Goal: Transaction & Acquisition: Download file/media

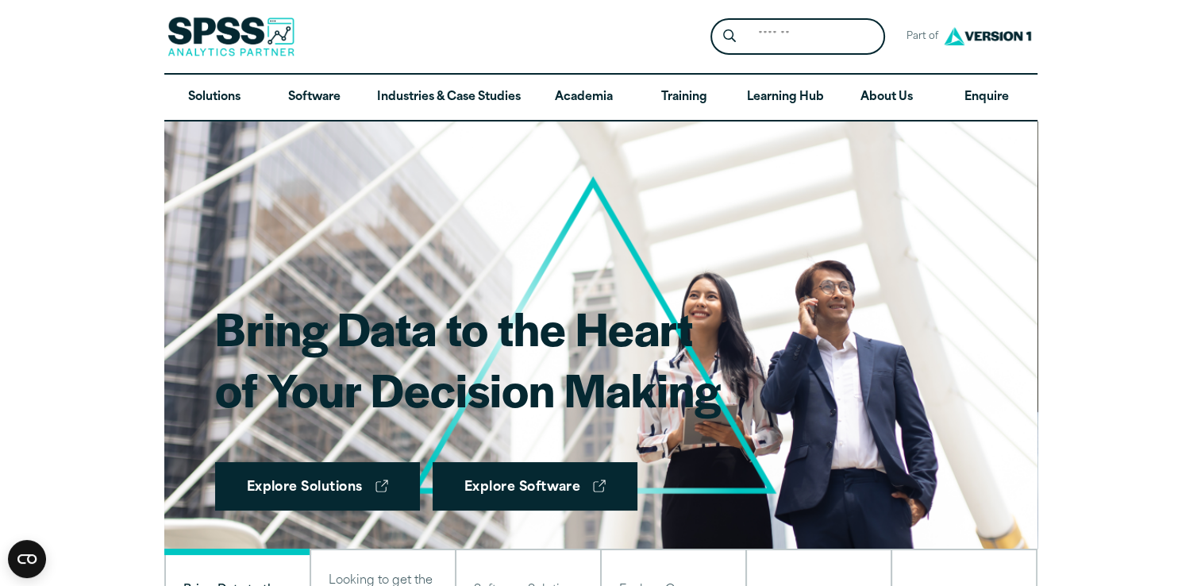
scroll to position [3, 0]
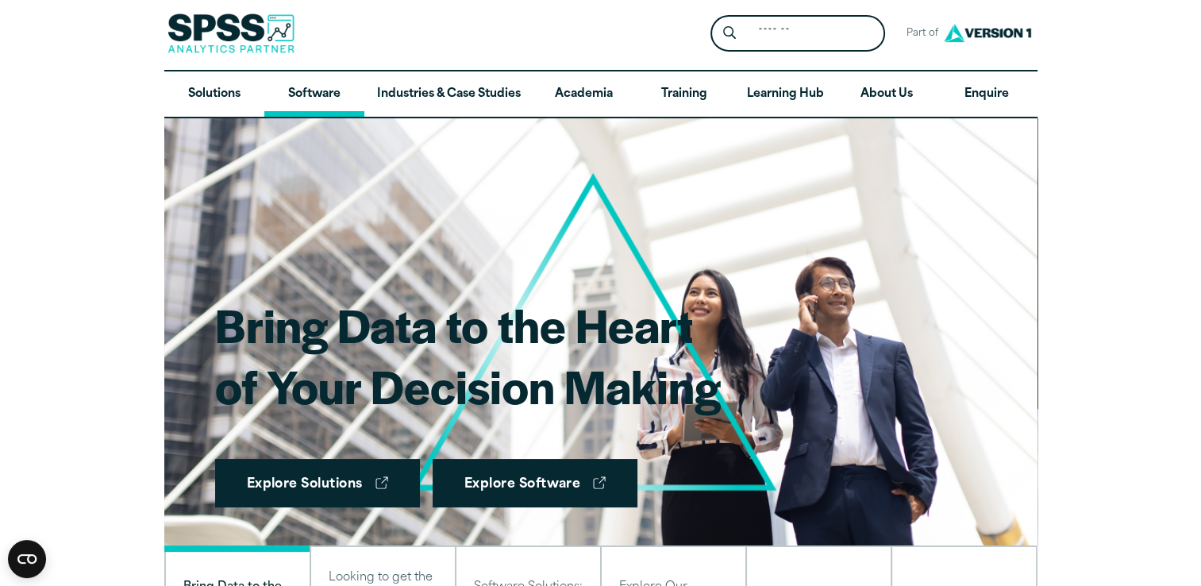
click at [318, 87] on link "Software" at bounding box center [314, 94] width 100 height 46
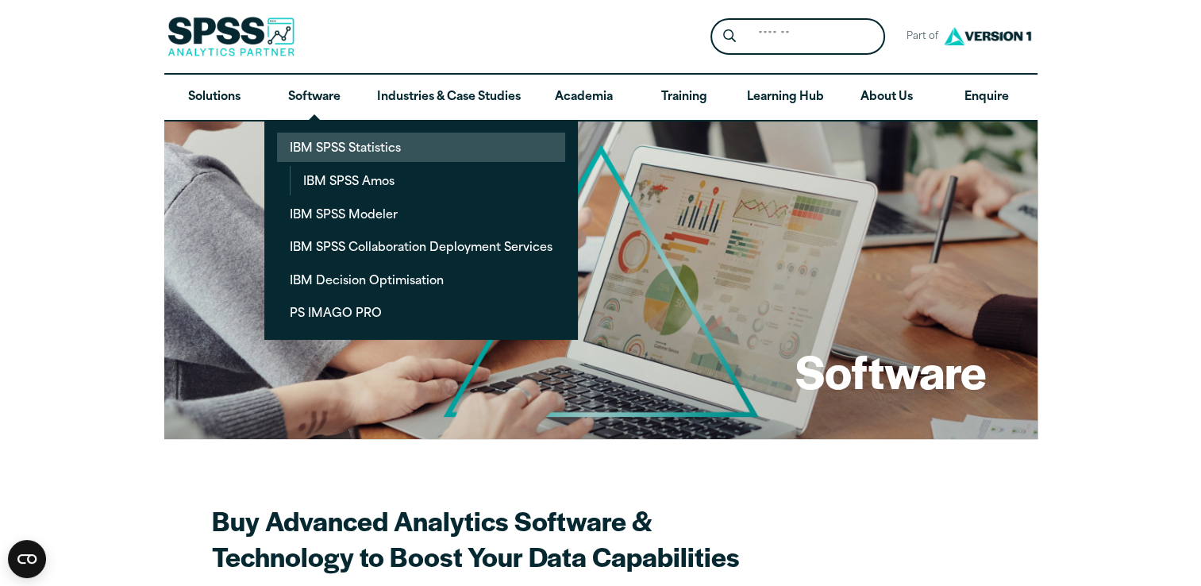
click at [327, 158] on link "IBM SPSS Statistics" at bounding box center [421, 147] width 288 height 29
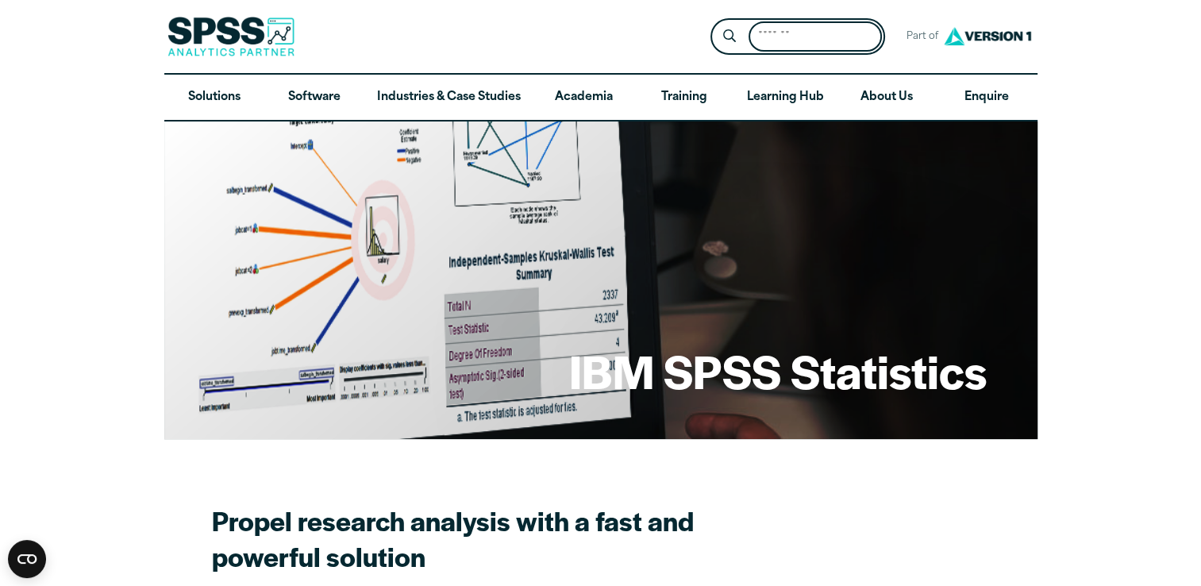
click at [806, 37] on input "Search for:" at bounding box center [815, 36] width 133 height 31
type input "****"
click at [714, 22] on button "Submit Site Search" at bounding box center [728, 36] width 29 height 29
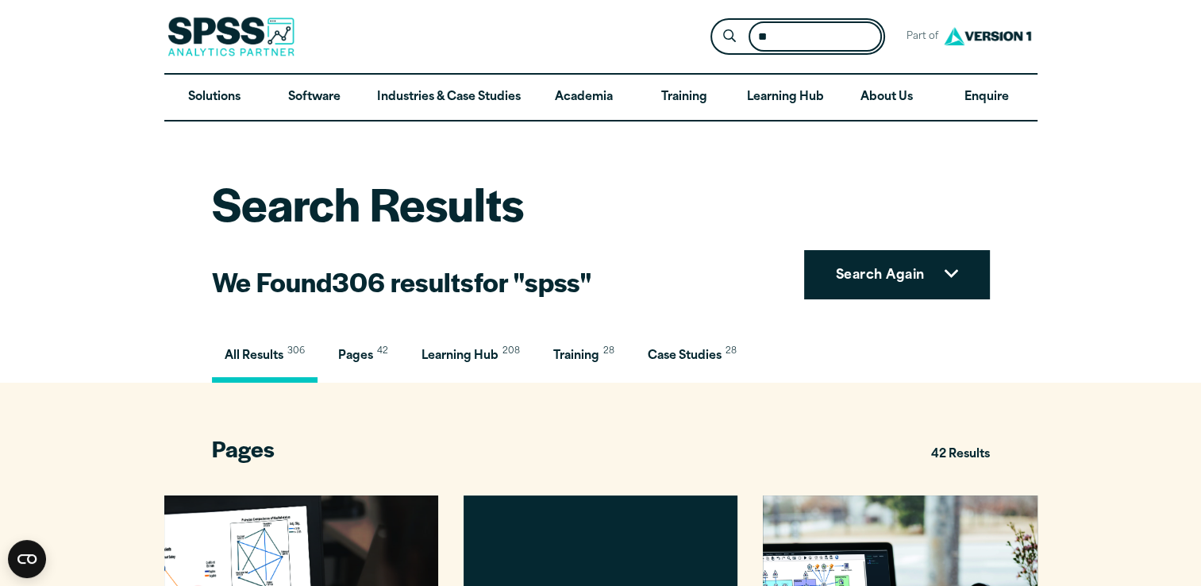
type input "*"
type input "********"
click at [714, 22] on button "Submit Site Search" at bounding box center [728, 36] width 29 height 29
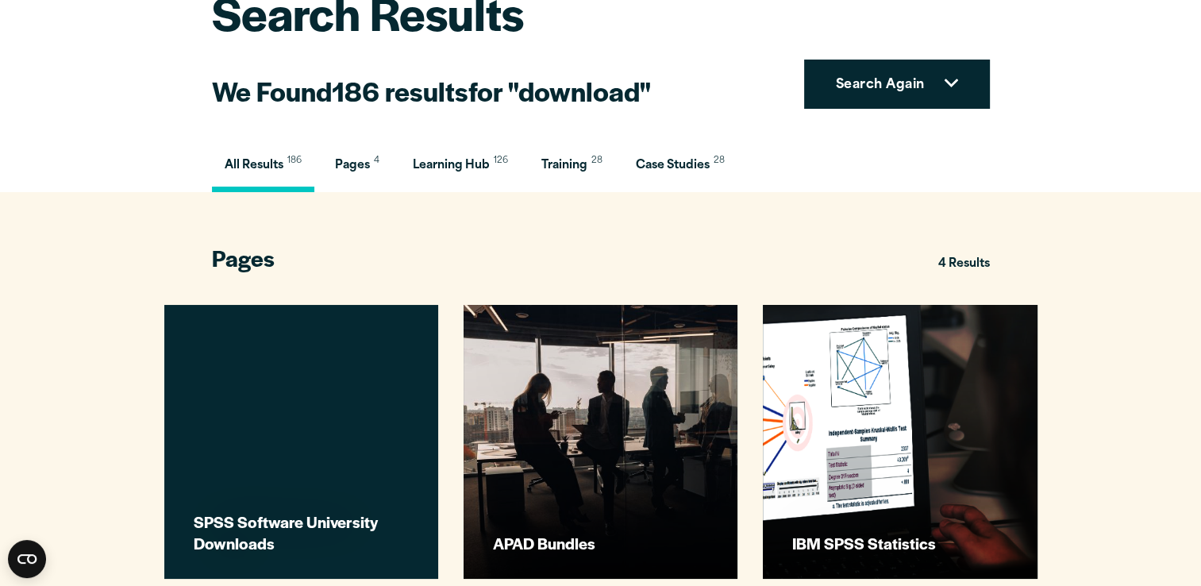
scroll to position [194, 0]
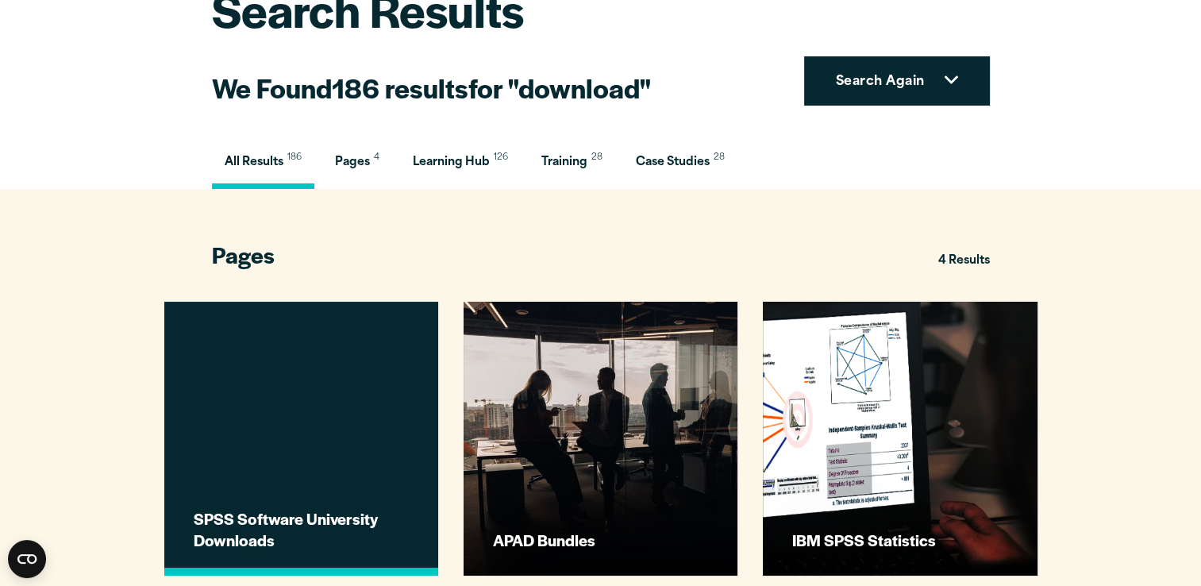
click at [347, 425] on link "SPSS Software University Downloads" at bounding box center [301, 439] width 274 height 274
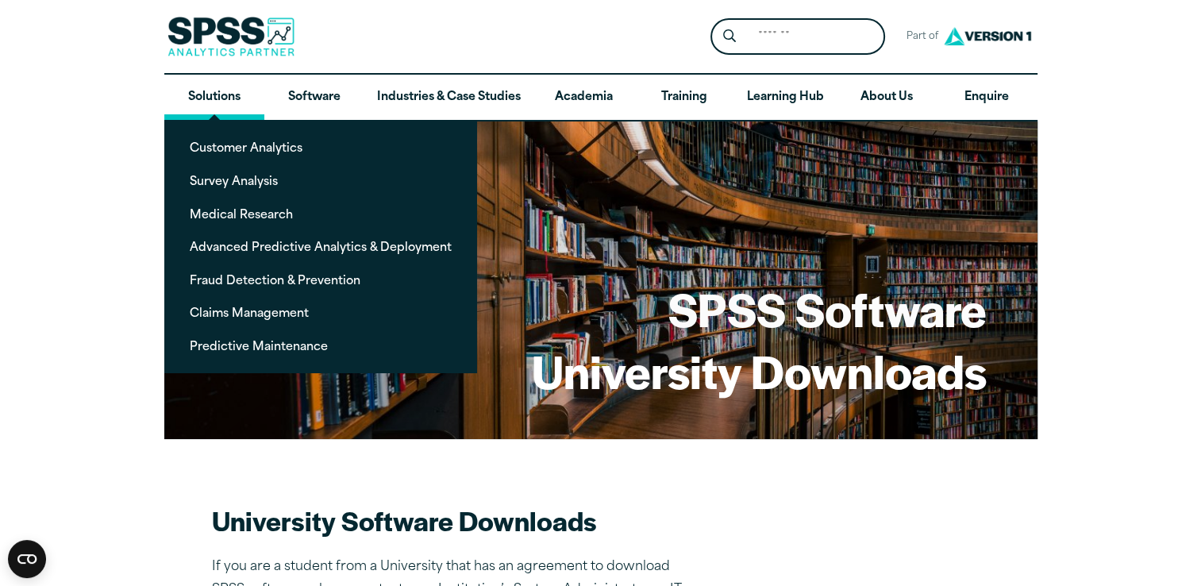
click at [222, 90] on link "Solutions" at bounding box center [214, 98] width 100 height 46
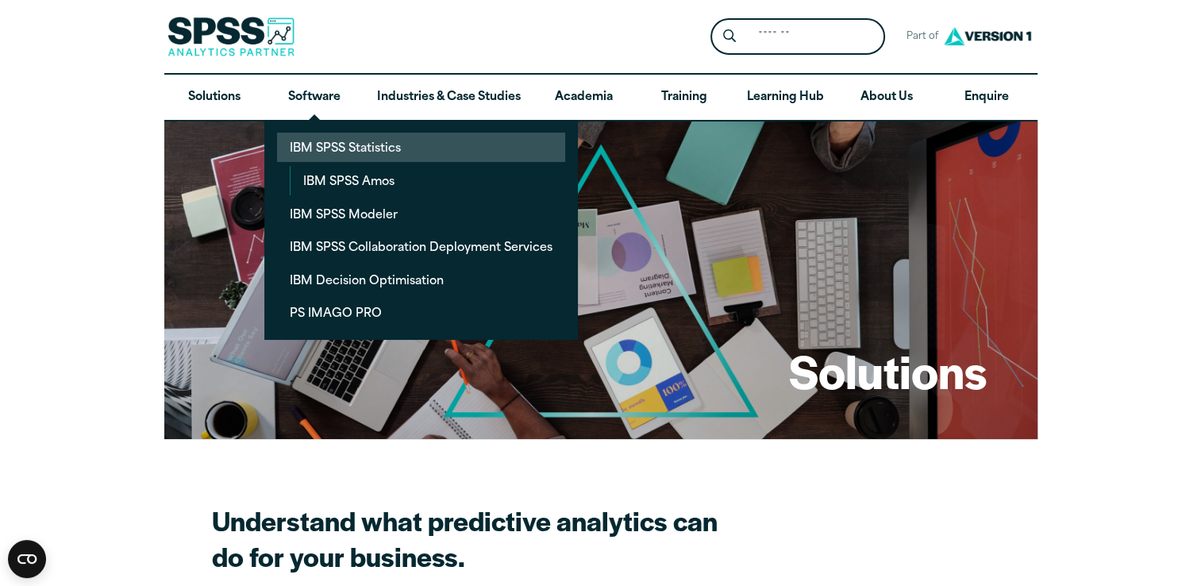
click at [360, 151] on link "IBM SPSS Statistics" at bounding box center [421, 147] width 288 height 29
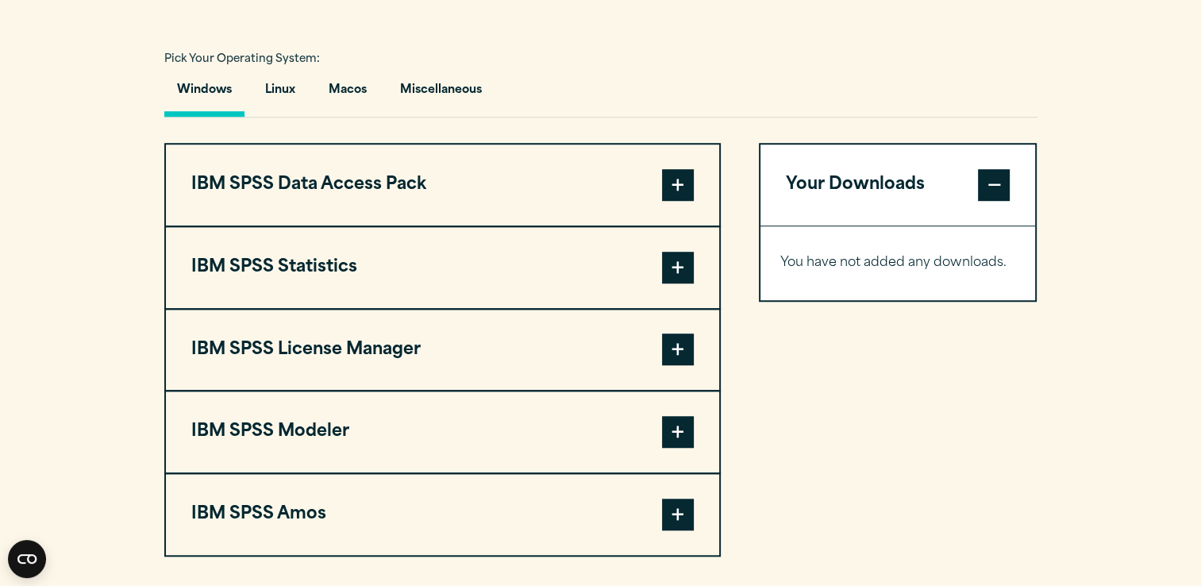
scroll to position [1140, 0]
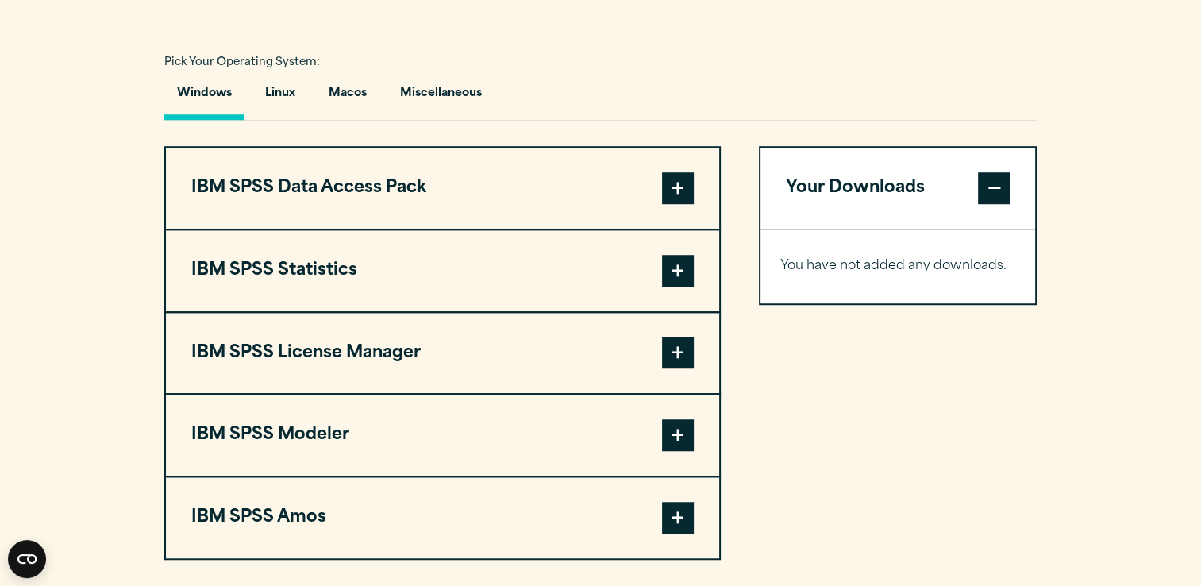
click at [686, 265] on span at bounding box center [678, 271] width 32 height 32
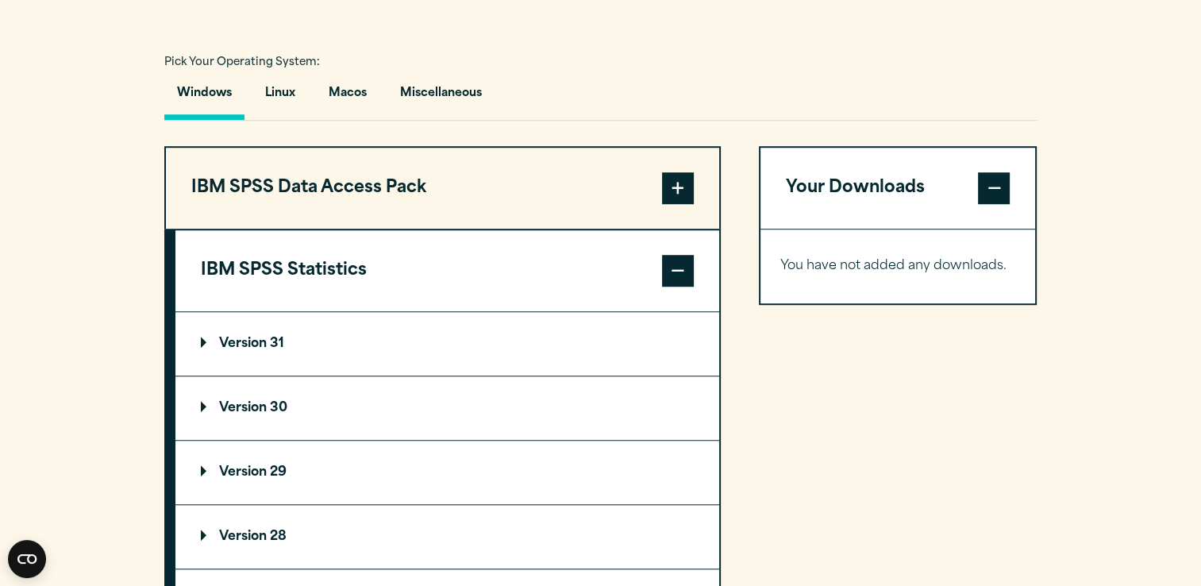
click at [267, 461] on summary "Version 29" at bounding box center [447, 473] width 544 height 64
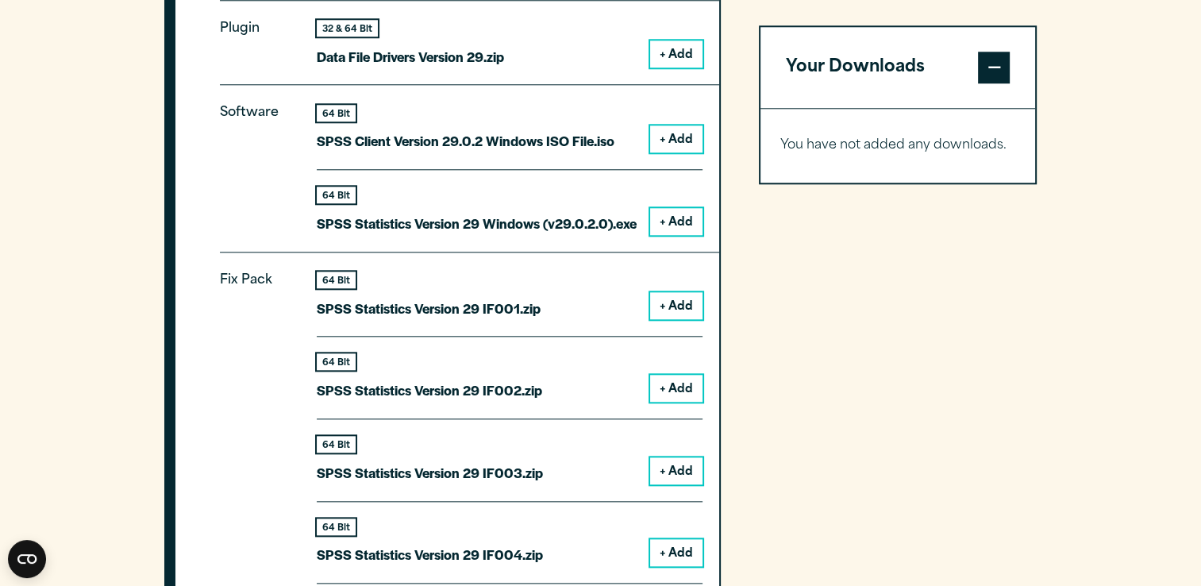
scroll to position [1545, 0]
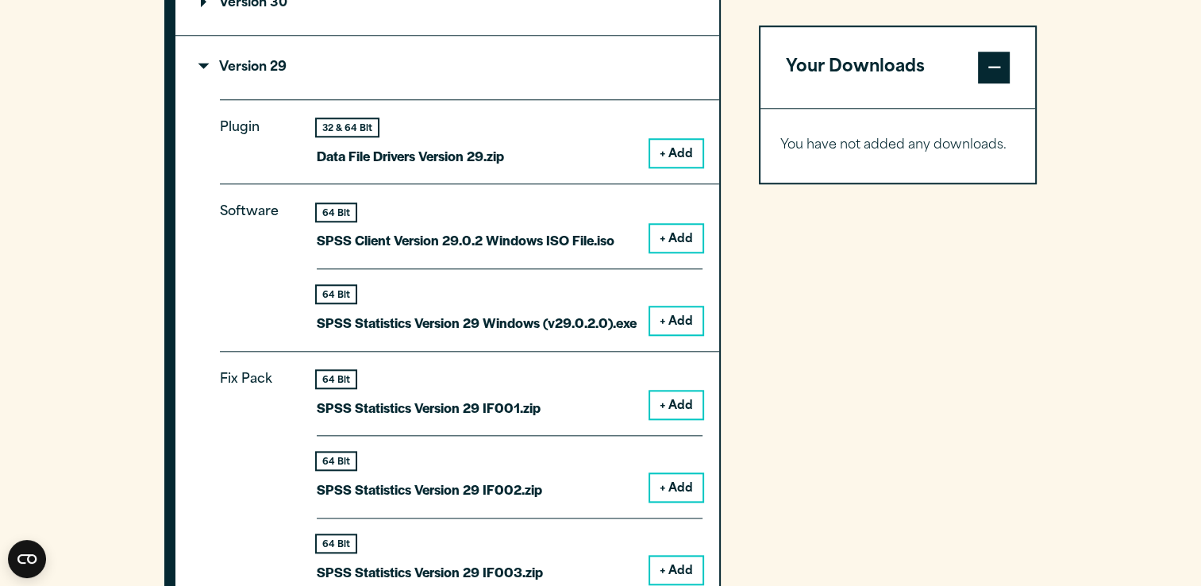
click at [676, 318] on button "+ Add" at bounding box center [676, 320] width 52 height 27
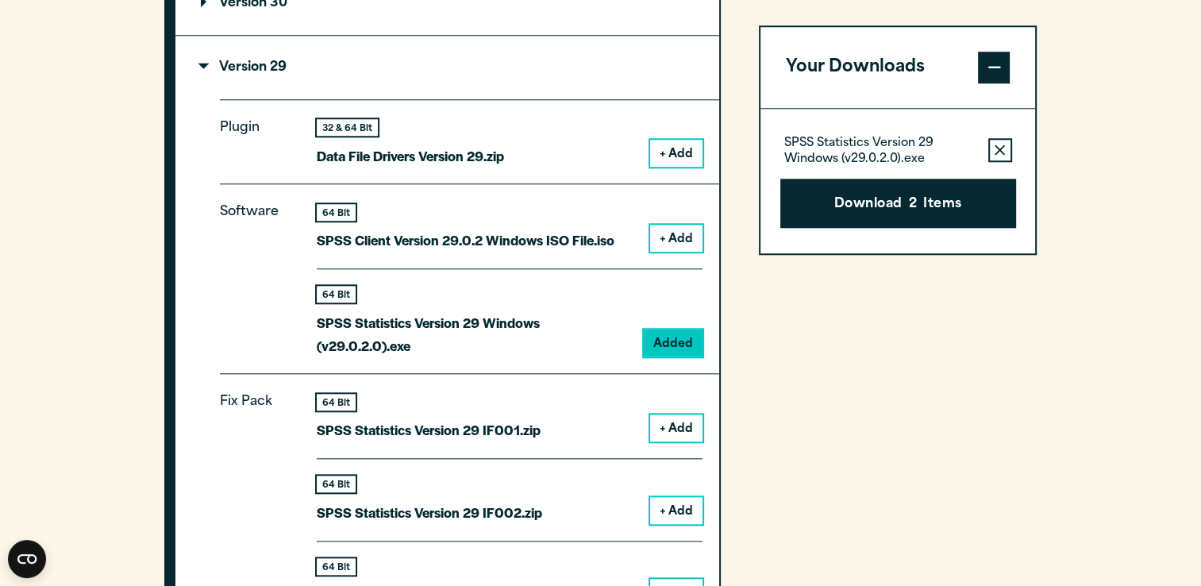
click at [994, 64] on span at bounding box center [994, 68] width 32 height 32
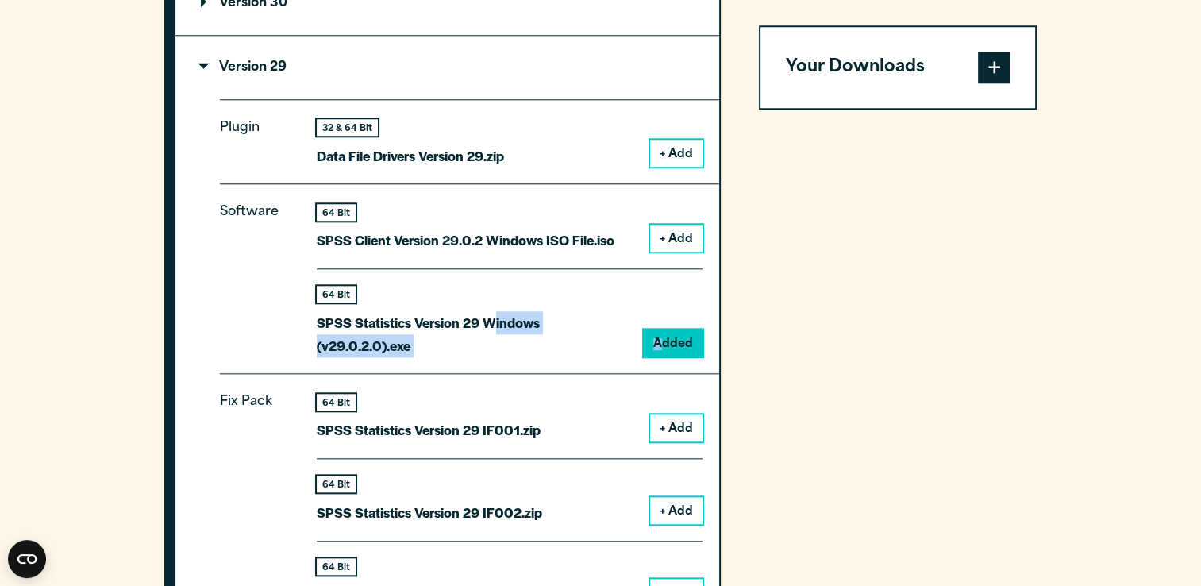
click at [664, 340] on div "64 Bit SPSS Statistics Version 29 Windows (v29.0.2.0).exe Added" at bounding box center [510, 312] width 386 height 88
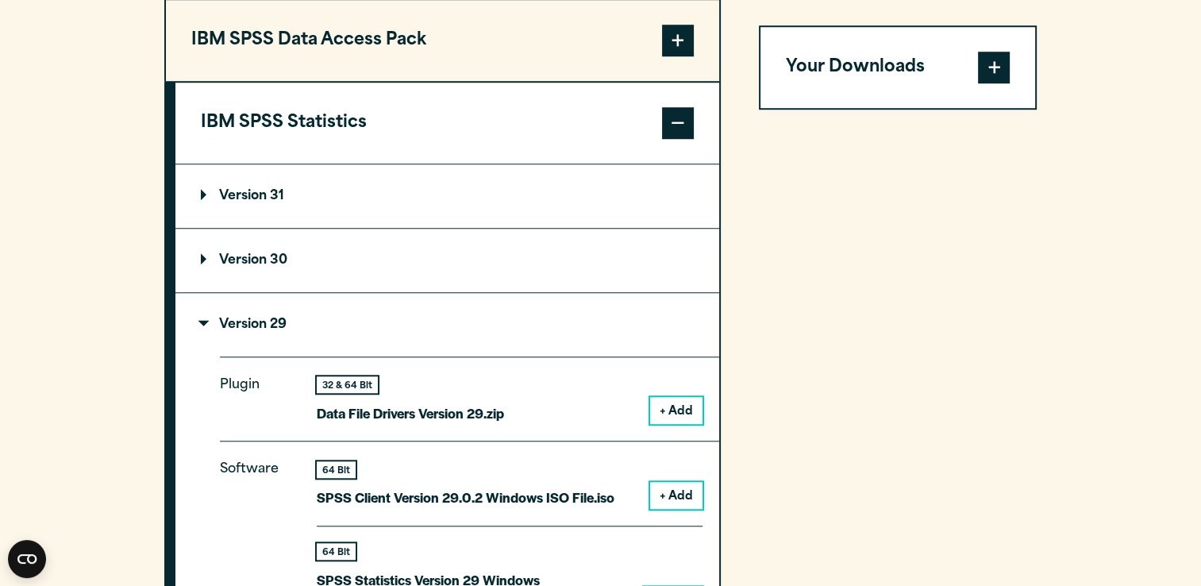
scroll to position [1288, 0]
click at [264, 313] on summary "Version 29" at bounding box center [447, 324] width 544 height 64
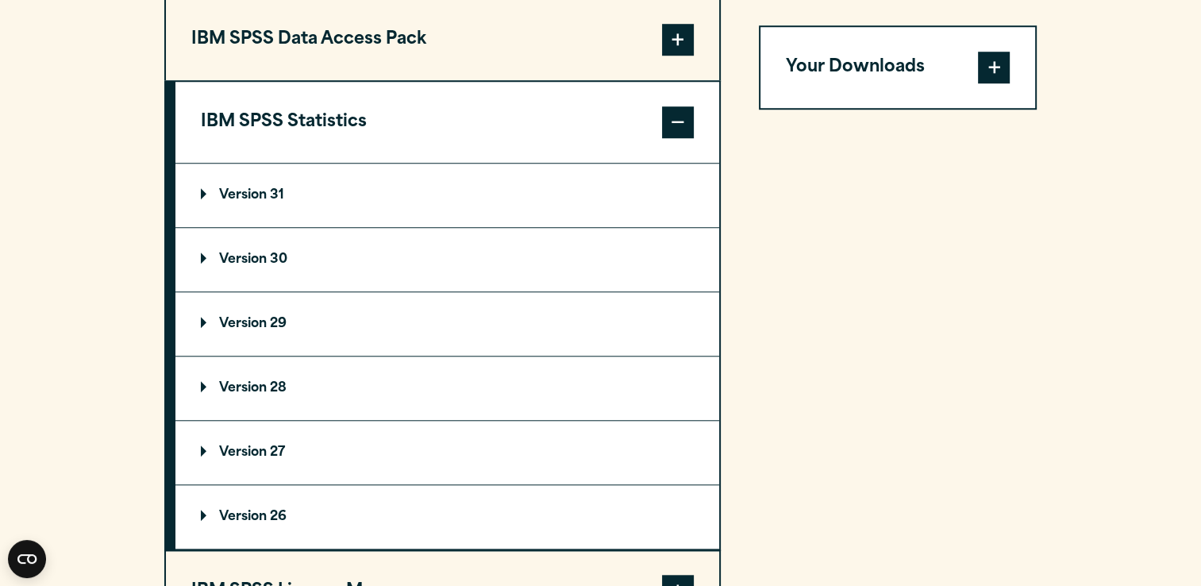
click at [264, 313] on summary "Version 29" at bounding box center [447, 324] width 544 height 64
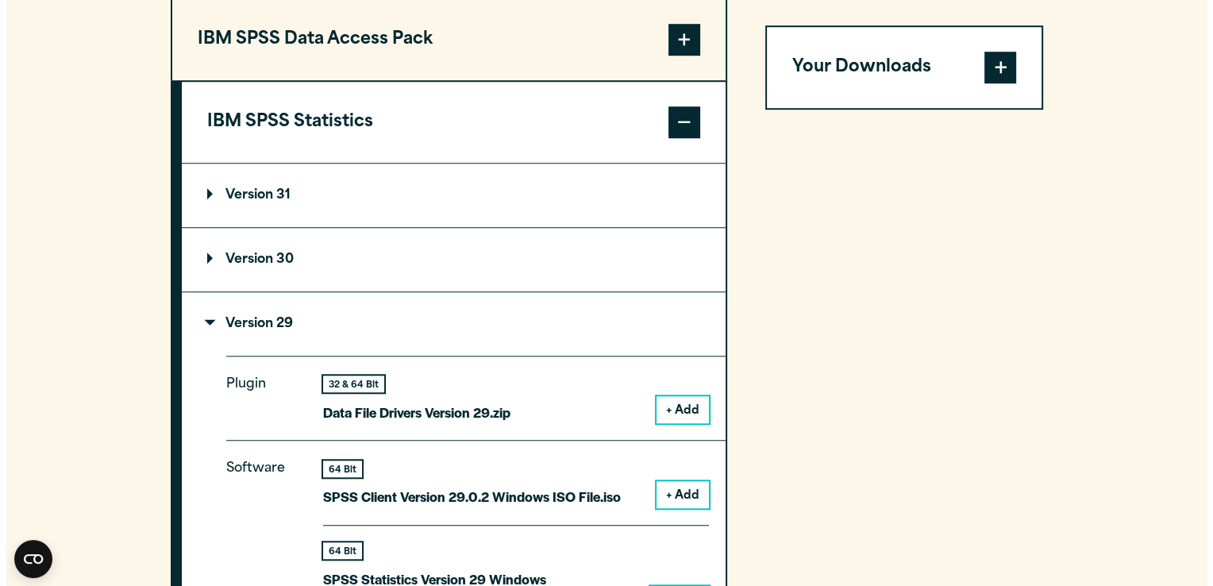
scroll to position [1565, 0]
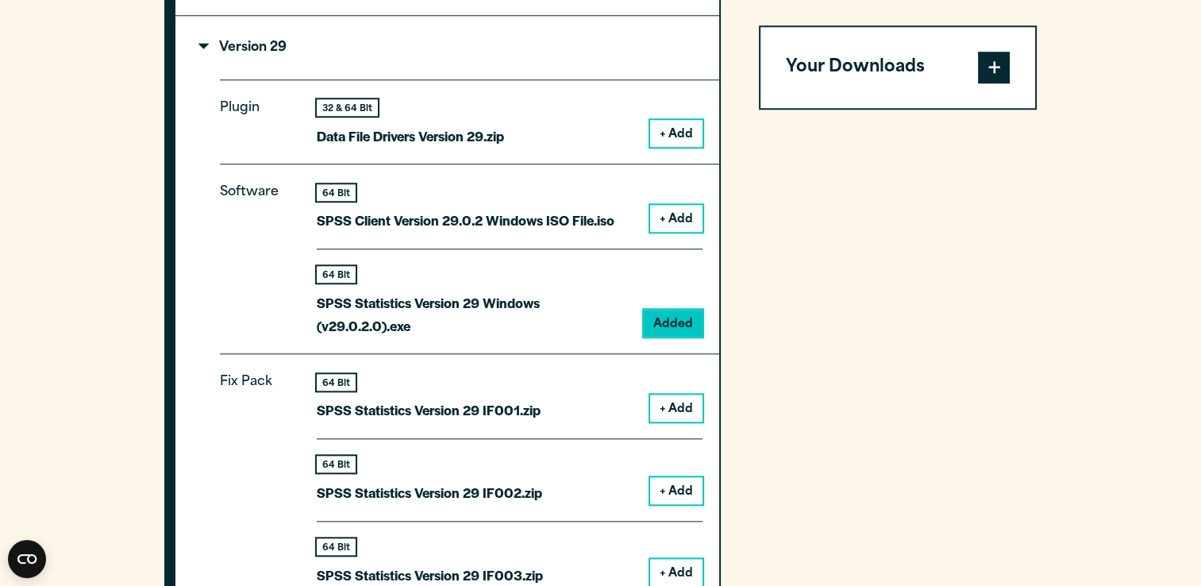
click at [334, 283] on div "64 Bit SPSS Statistics Version 29 Windows (v29.0.2.0).exe" at bounding box center [474, 301] width 314 height 71
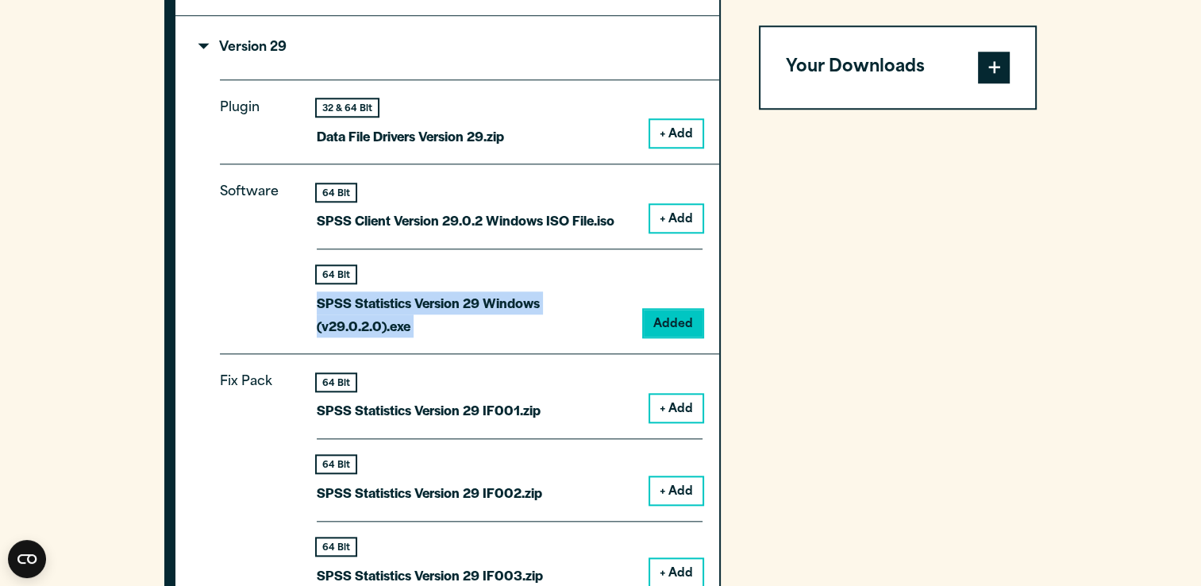
click at [334, 283] on div "64 Bit SPSS Statistics Version 29 Windows (v29.0.2.0).exe" at bounding box center [474, 301] width 314 height 71
click at [987, 78] on span at bounding box center [994, 68] width 32 height 32
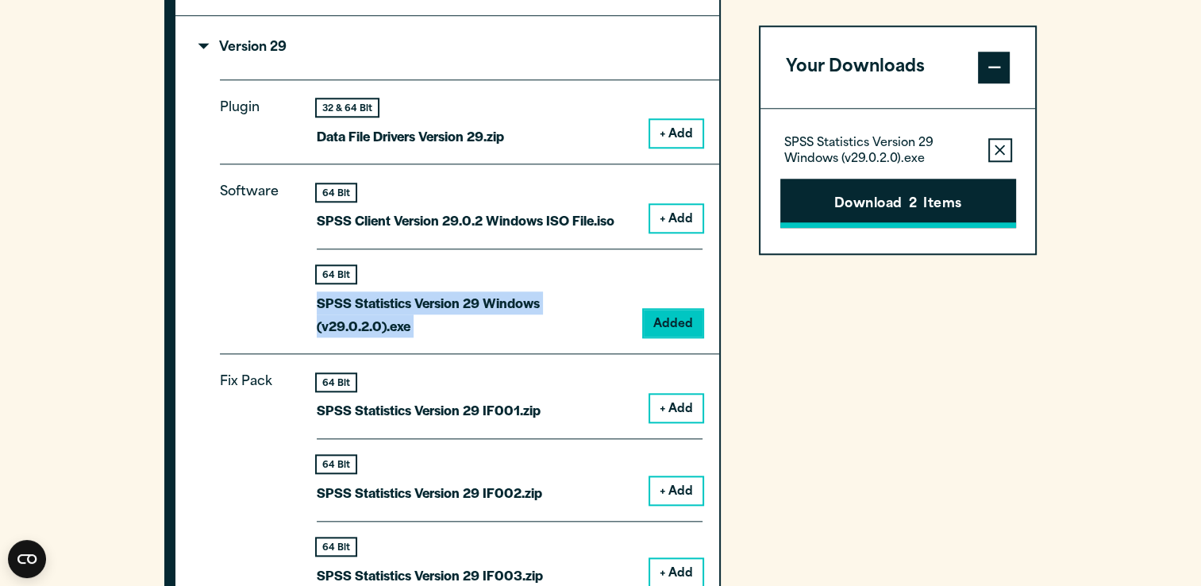
click at [926, 206] on button "Download 2 Items" at bounding box center [898, 203] width 236 height 49
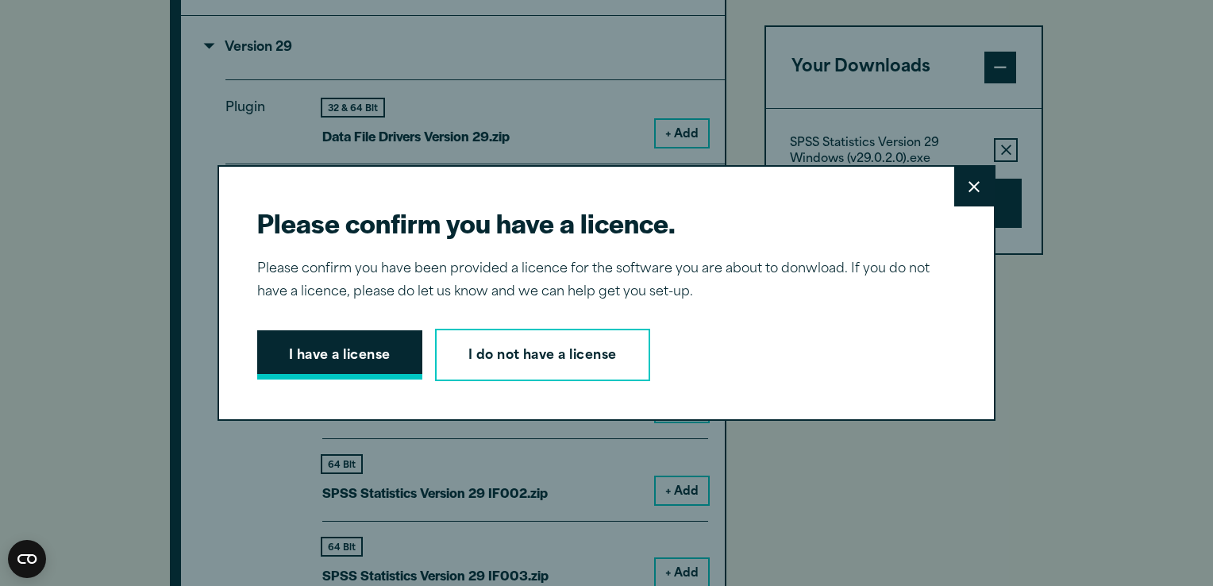
click at [343, 348] on button "I have a license" at bounding box center [339, 354] width 165 height 49
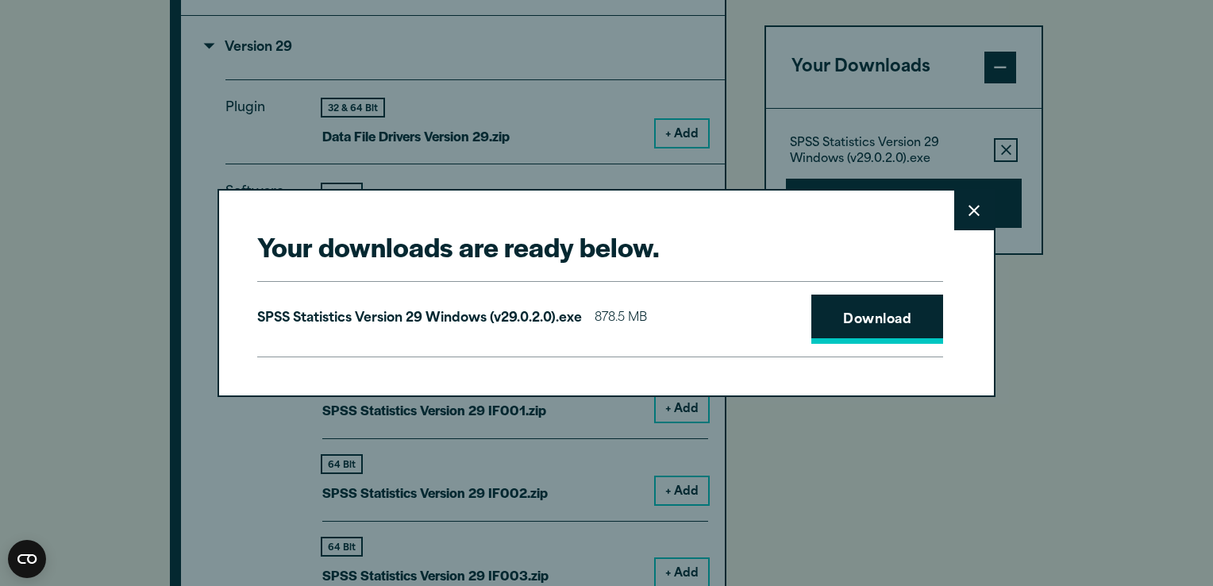
click at [854, 326] on link "Download" at bounding box center [877, 318] width 132 height 49
